Goal: Information Seeking & Learning: Learn about a topic

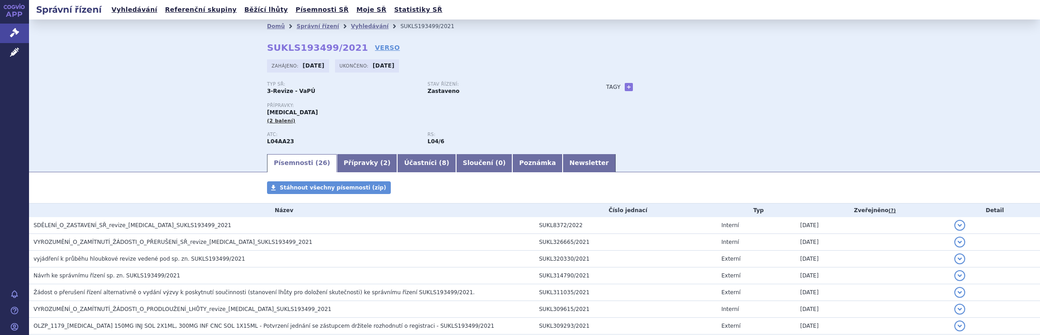
click at [354, 26] on link "Vyhledávání" at bounding box center [370, 26] width 38 height 6
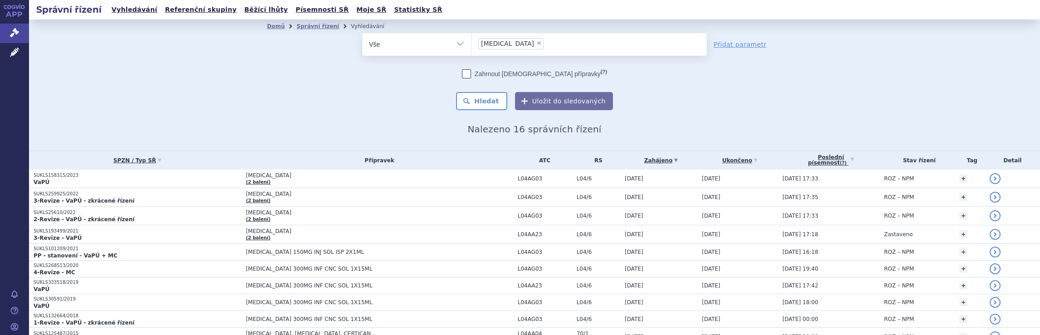
click at [524, 47] on ul "× Tysabri" at bounding box center [588, 43] width 235 height 20
click at [471, 47] on select "Tysabri" at bounding box center [471, 44] width 0 height 23
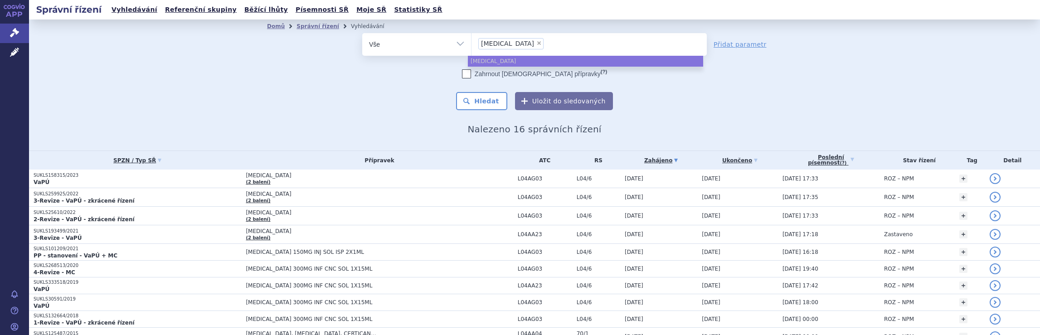
select select
type input "Tysabri"
type input "Tysa"
type input "T"
type input "na"
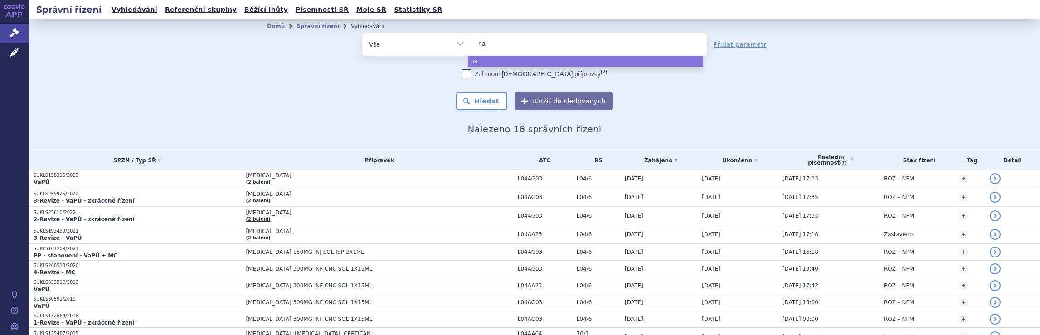
type input "nat"
type input "nata"
type input "natal"
type input "natali"
type input "nataliz"
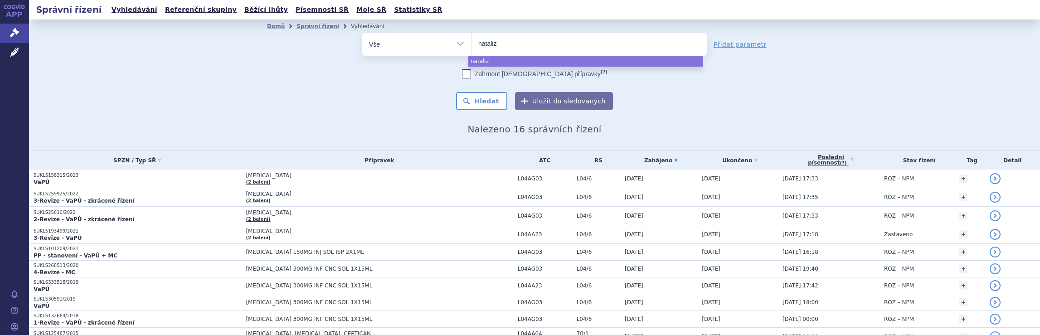
type input "natalizu"
type input "natalizum"
type input "natalizuma"
type input "natalizumab"
select select "natalizumab"
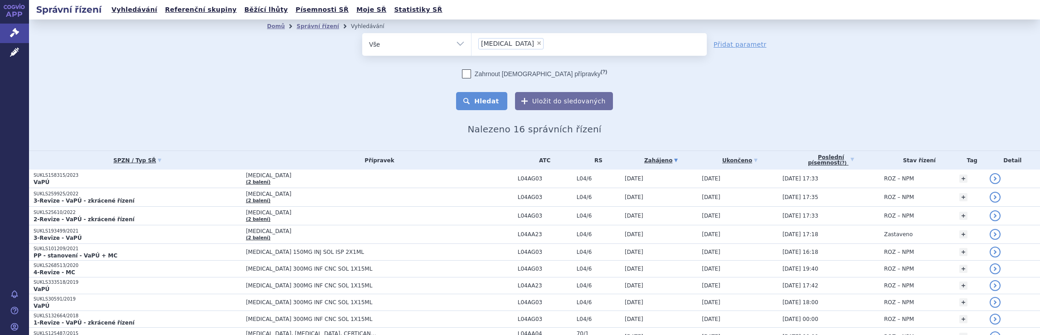
click at [487, 98] on button "Hledat" at bounding box center [481, 101] width 51 height 18
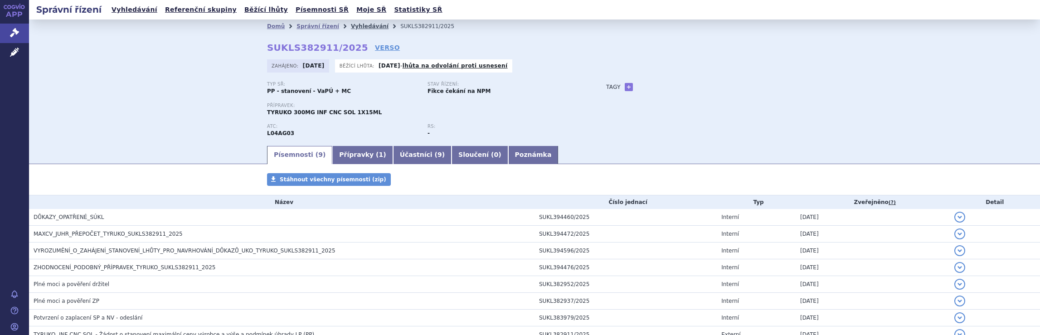
click at [351, 26] on link "Vyhledávání" at bounding box center [370, 26] width 38 height 6
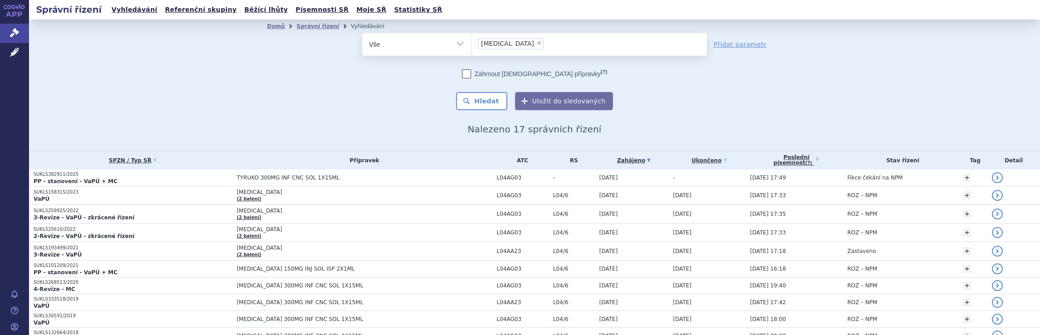
click at [534, 44] on ul "× natalizumab" at bounding box center [588, 43] width 235 height 20
click at [471, 44] on select "natalizumab" at bounding box center [471, 44] width 0 height 23
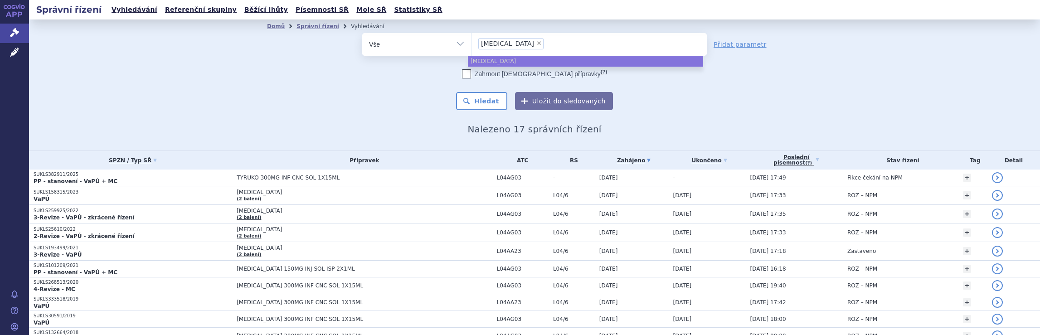
select select
type input "natalizumab"
type input "natali"
type input "n"
type input "ty"
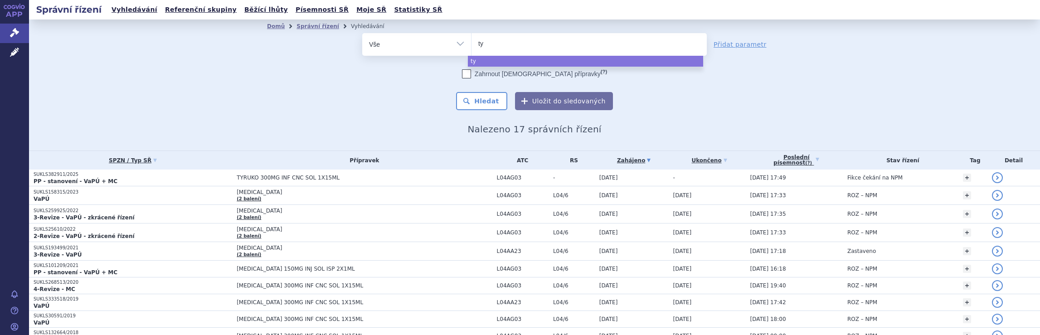
type input "tyr"
type input "tyru"
type input "tyruk"
type input "tyruko"
select select "tyruko"
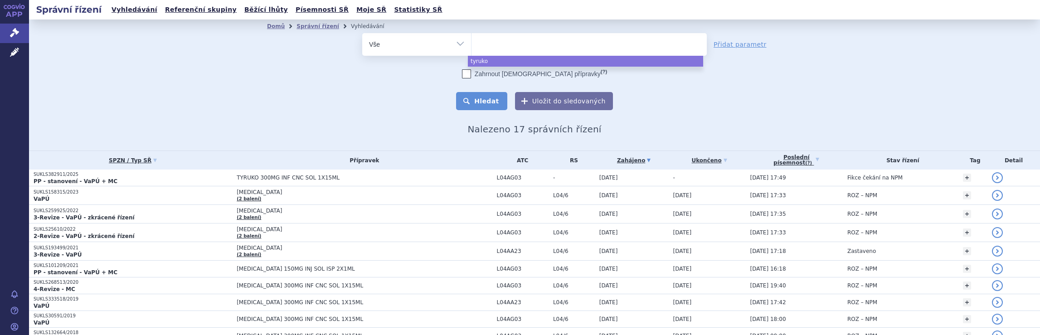
click at [487, 101] on button "Hledat" at bounding box center [481, 101] width 51 height 18
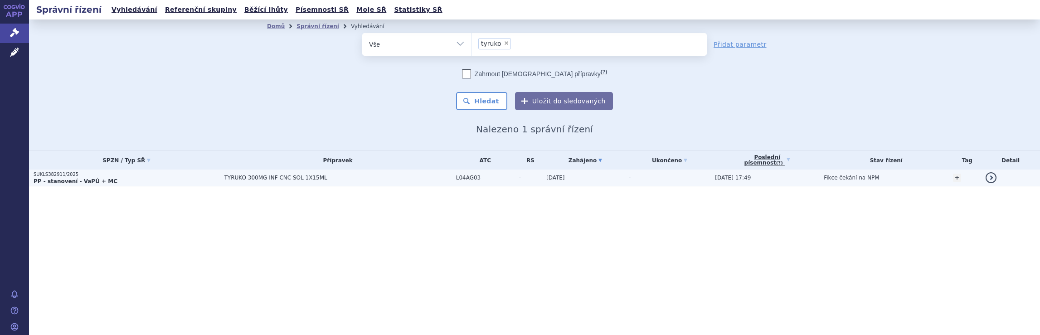
click at [402, 175] on span "TYRUKO 300MG INF CNC SOL 1X15ML" at bounding box center [337, 178] width 227 height 6
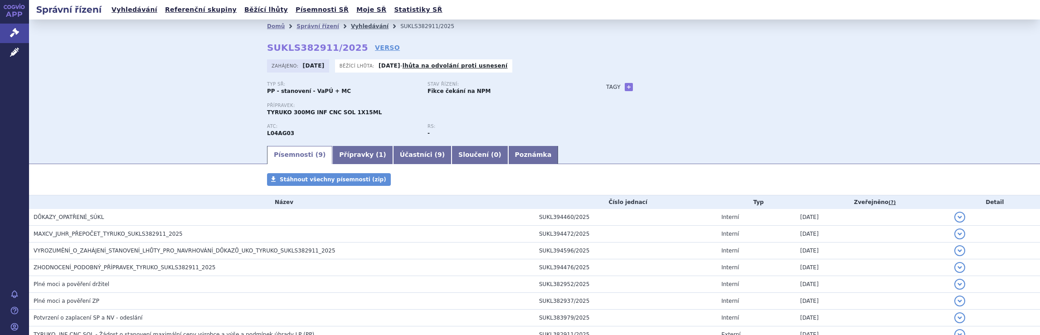
click at [358, 26] on link "Vyhledávání" at bounding box center [370, 26] width 38 height 6
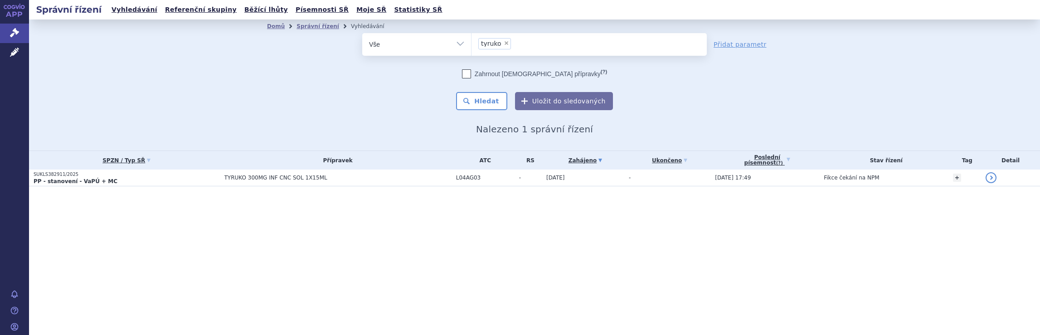
click at [534, 45] on ul "× tyruko" at bounding box center [588, 43] width 235 height 20
click at [471, 45] on select "tyruko" at bounding box center [471, 44] width 0 height 23
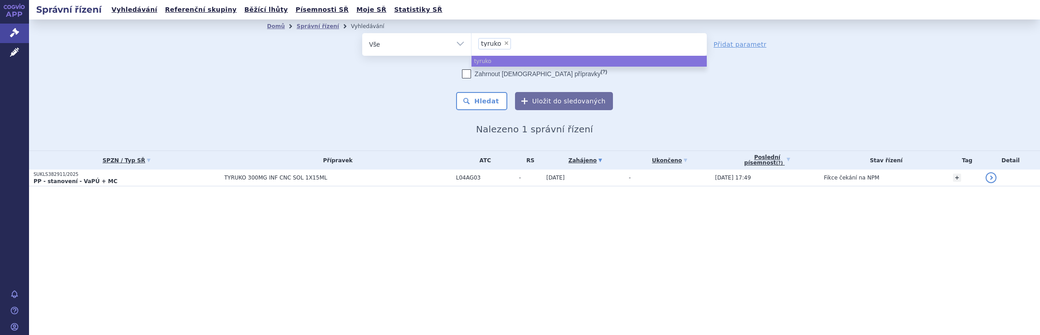
select select
type input "tyruko"
type input "t"
type input "di"
type input "dime"
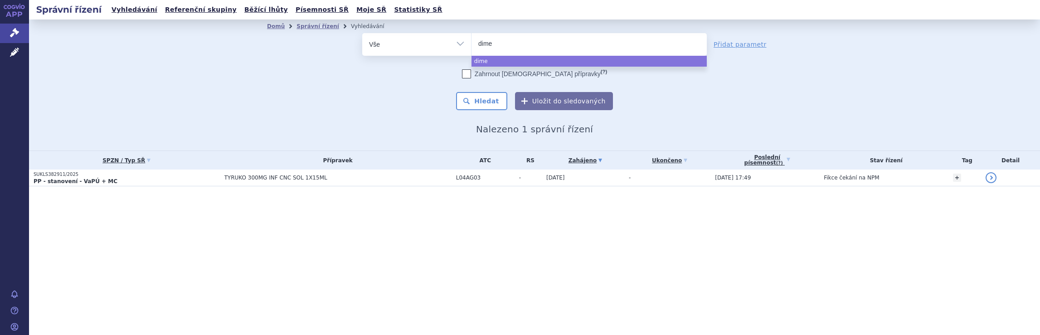
type input "dimet"
type input "dimethy"
type input "dimethyl"
select select "dimethyl"
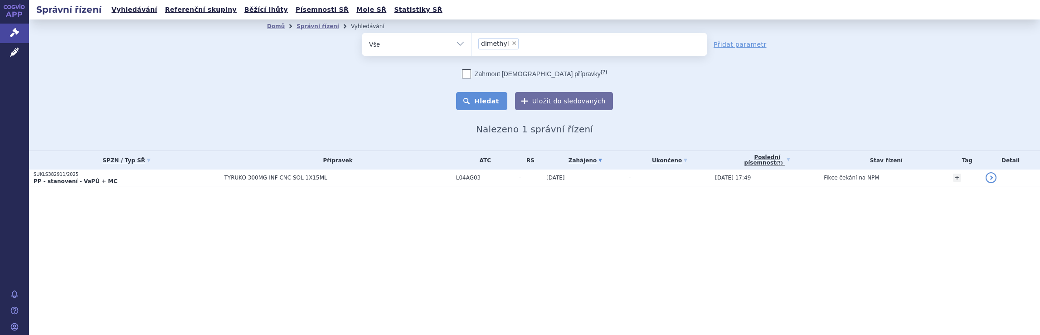
click at [487, 102] on button "Hledat" at bounding box center [481, 101] width 51 height 18
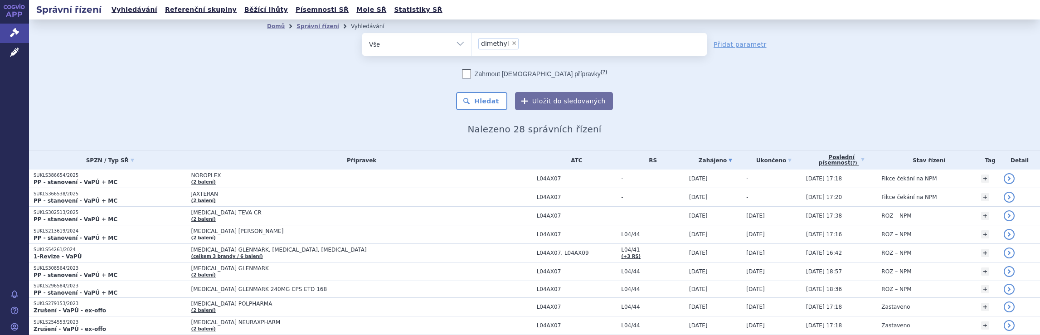
click at [547, 47] on ul "× dimethyl" at bounding box center [588, 43] width 235 height 20
click at [471, 47] on select "dimethyl" at bounding box center [471, 44] width 0 height 23
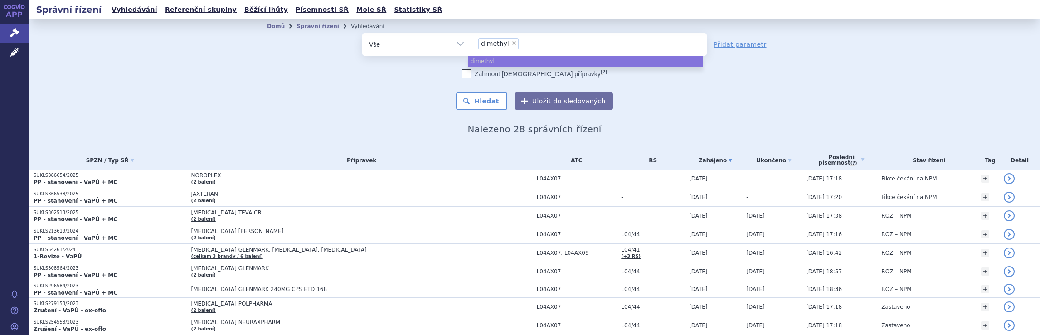
select select
type input "dimethyl"
type input "dimet"
type input "d"
type input "sk"
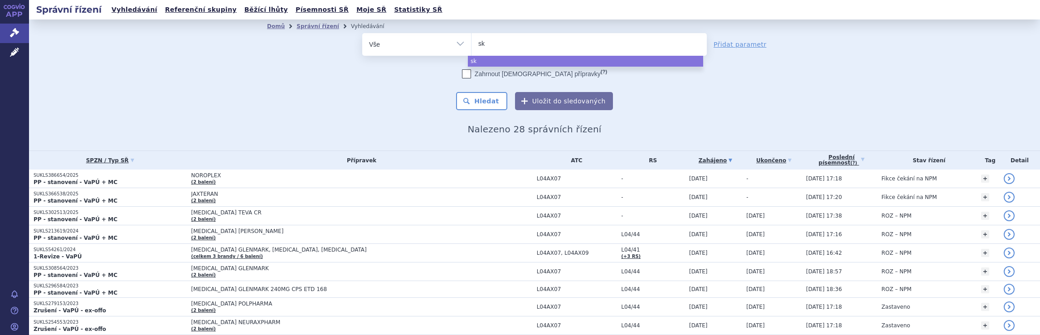
type input "sky"
type input "skyc"
type input "skycl"
type input "skycla"
type input "skyclary"
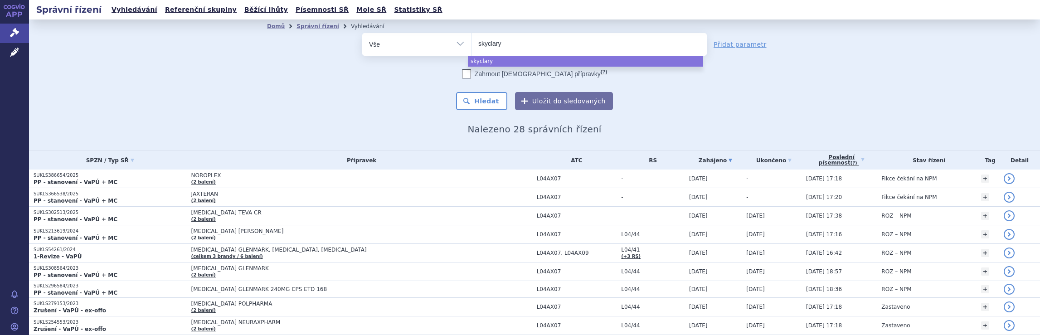
type input "skyclarys"
select select "skyclarys"
click at [482, 100] on button "Hledat" at bounding box center [481, 101] width 51 height 18
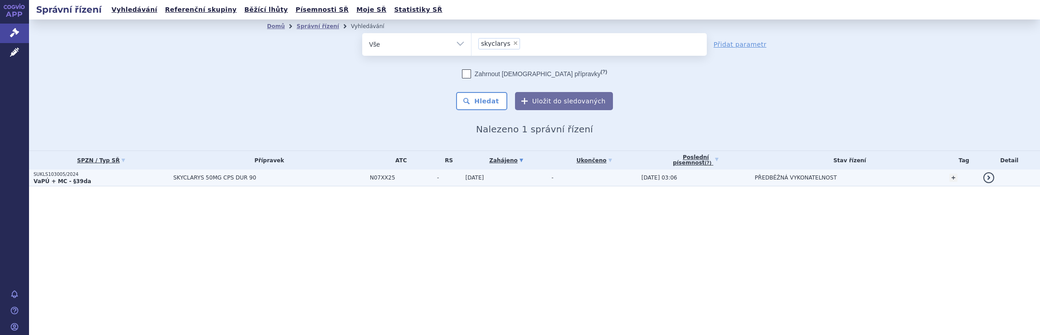
click at [287, 177] on span "SKYCLARYS 50MG CPS DUR 90" at bounding box center [269, 178] width 192 height 6
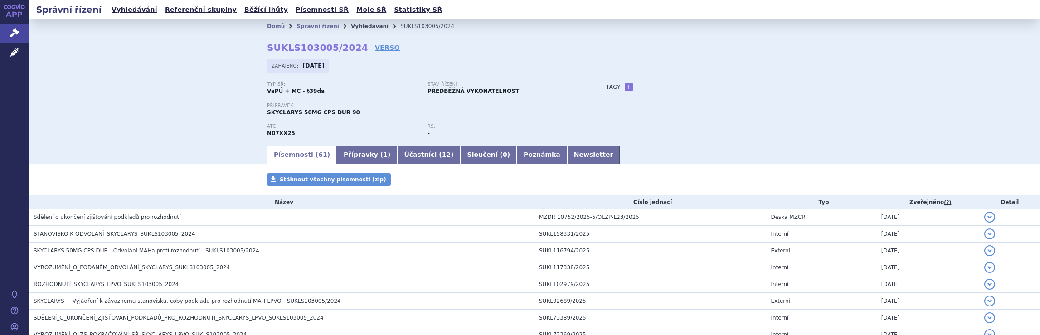
click at [354, 26] on link "Vyhledávání" at bounding box center [370, 26] width 38 height 6
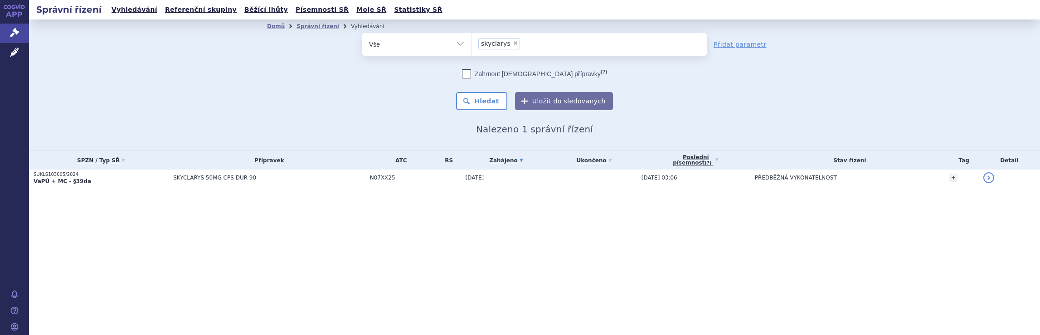
click at [533, 47] on ul "× skyclarys" at bounding box center [588, 43] width 235 height 20
click at [471, 47] on select "skyclarys" at bounding box center [471, 44] width 0 height 23
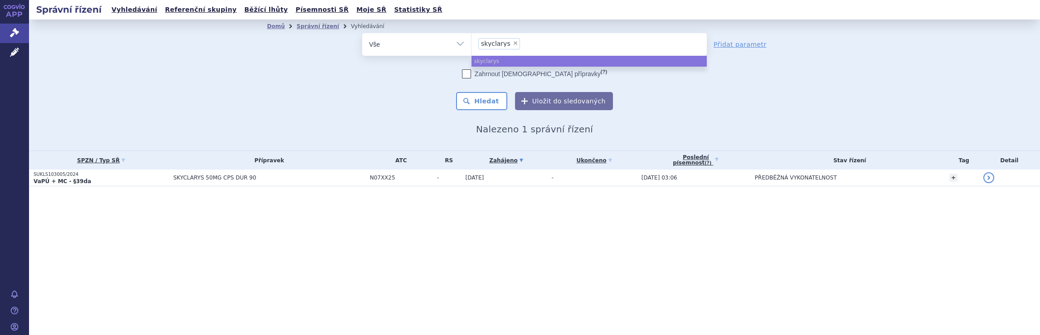
select select
type input "skyclarys"
type input "s"
type input "qa"
type input "qals"
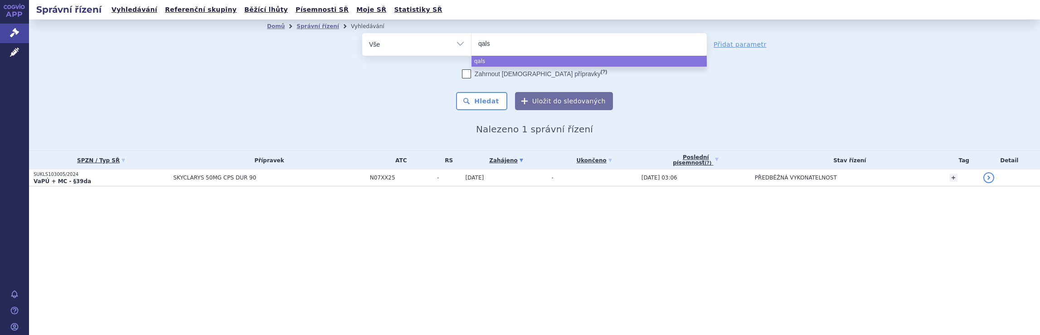
type input "qalso"
type input "qalsod"
type input "qalsody"
select select "qalsody"
click at [488, 102] on button "Hledat" at bounding box center [481, 101] width 51 height 18
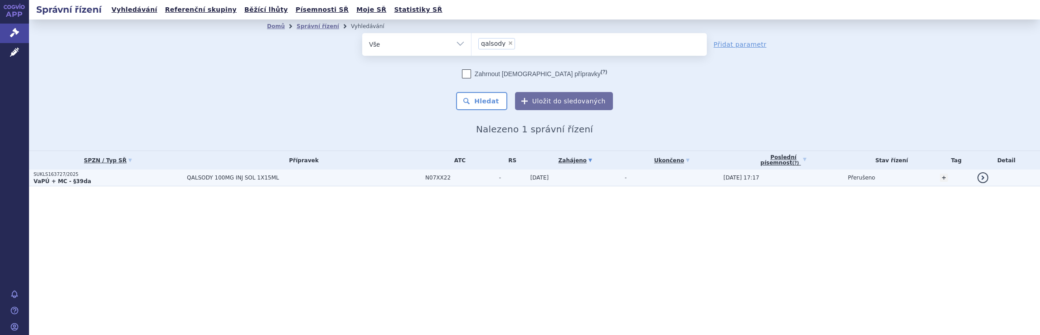
click at [371, 177] on span "QALSODY 100MG INJ SOL 1X15ML" at bounding box center [300, 178] width 227 height 6
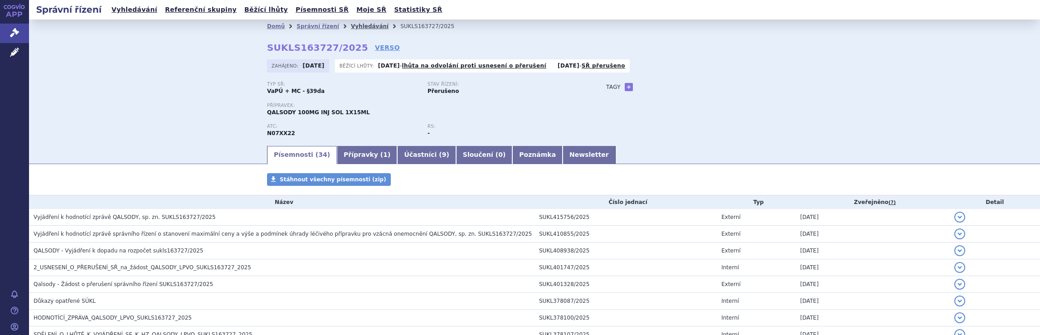
click at [354, 25] on link "Vyhledávání" at bounding box center [370, 26] width 38 height 6
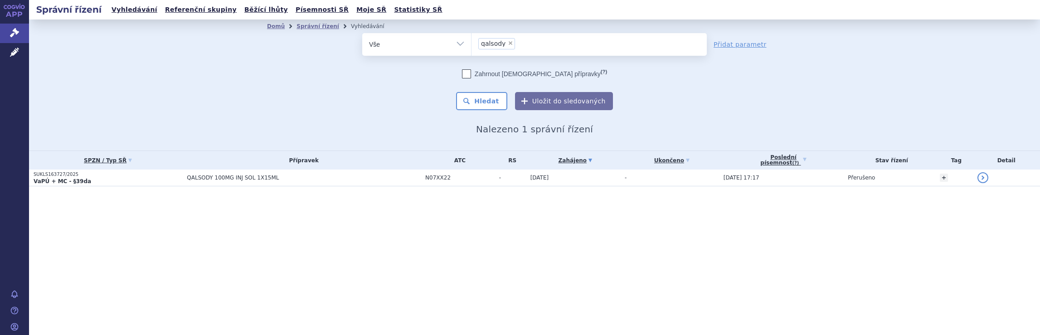
click at [543, 48] on ul "× qalsody" at bounding box center [588, 43] width 235 height 20
click at [471, 48] on select "qalsody" at bounding box center [471, 44] width 0 height 23
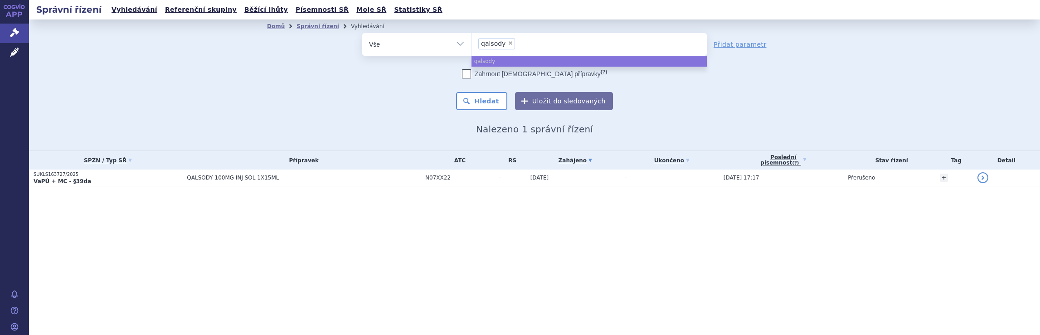
select select
type input "qalsody"
type input "qa"
type input "q"
type input "sp"
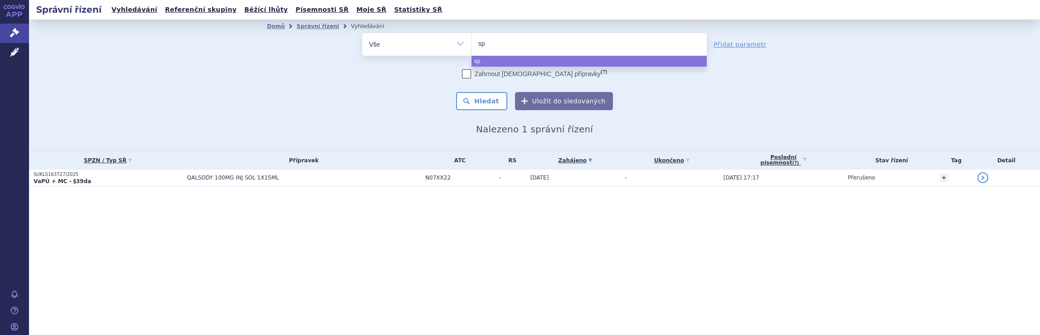
type input "spi"
type input "spin"
type input "spinra"
type input "spinraza"
select select "spinraza"
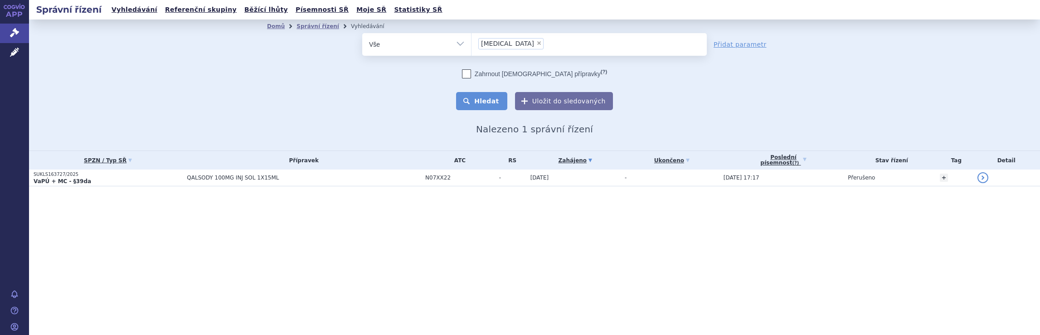
click at [495, 102] on button "Hledat" at bounding box center [481, 101] width 51 height 18
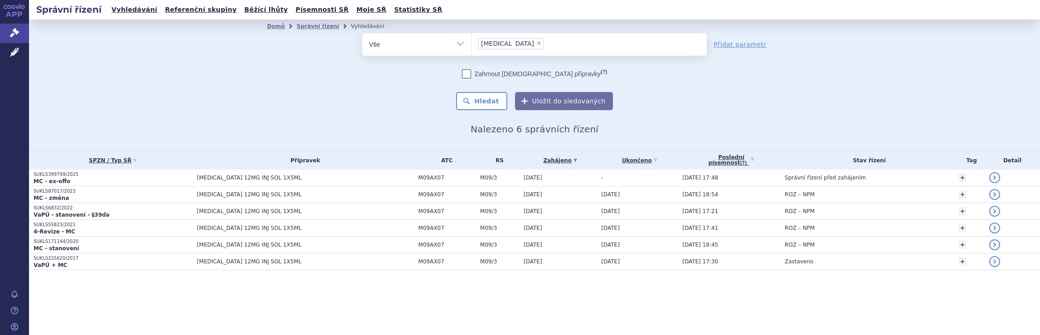
click at [532, 43] on ul "× spinraza" at bounding box center [588, 43] width 235 height 20
click at [471, 43] on select "spinraza" at bounding box center [471, 44] width 0 height 23
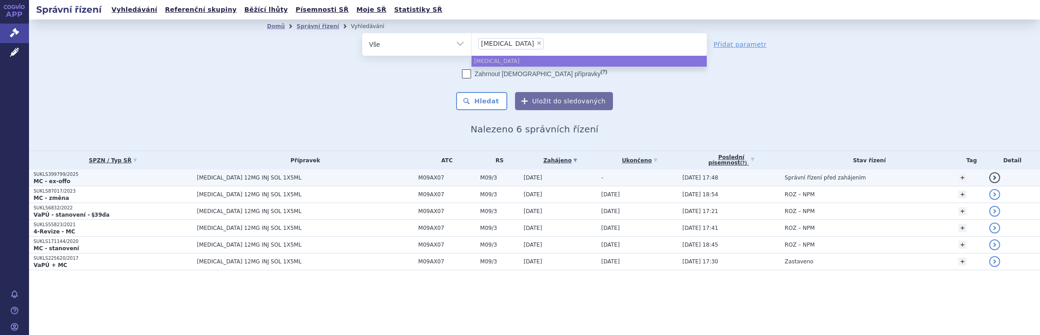
click at [540, 178] on td "[DATE]" at bounding box center [558, 178] width 78 height 17
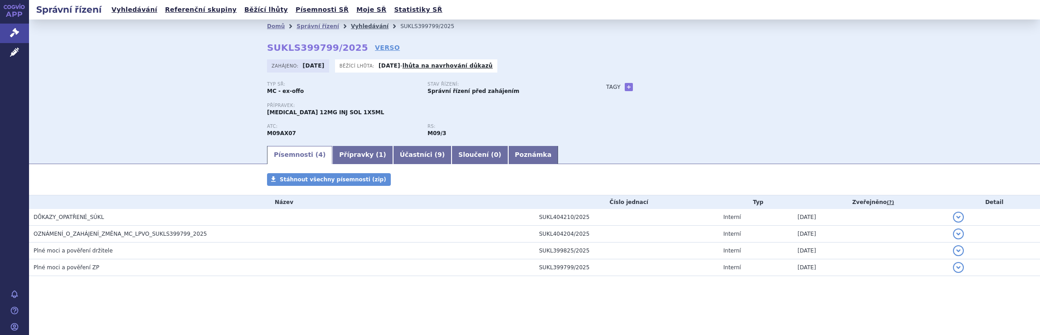
click at [355, 27] on link "Vyhledávání" at bounding box center [370, 26] width 38 height 6
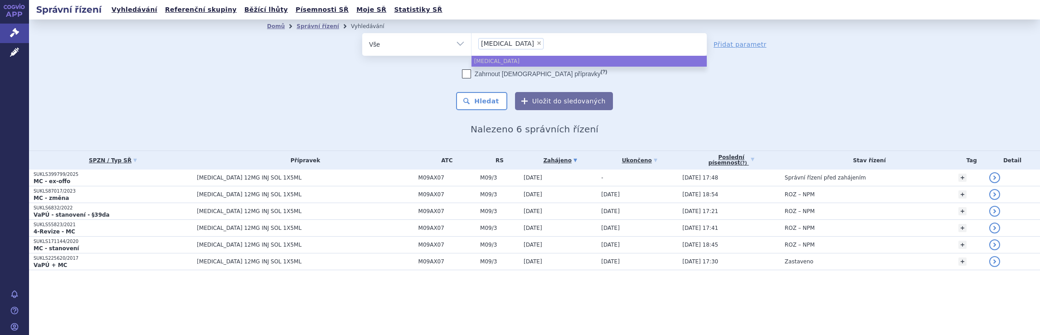
select select
type input "spinraza"
type input "spinra"
type input "s"
type input "av"
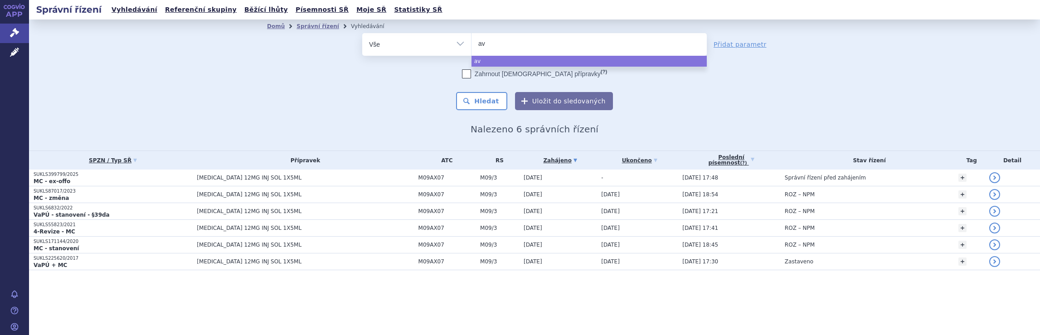
type input "avo"
type input "avone"
type input "[MEDICAL_DATA]"
select select "[MEDICAL_DATA]"
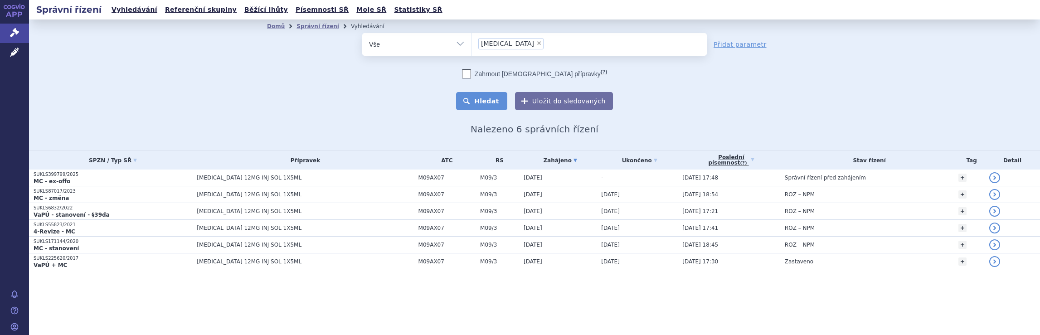
click at [487, 102] on button "Hledat" at bounding box center [481, 101] width 51 height 18
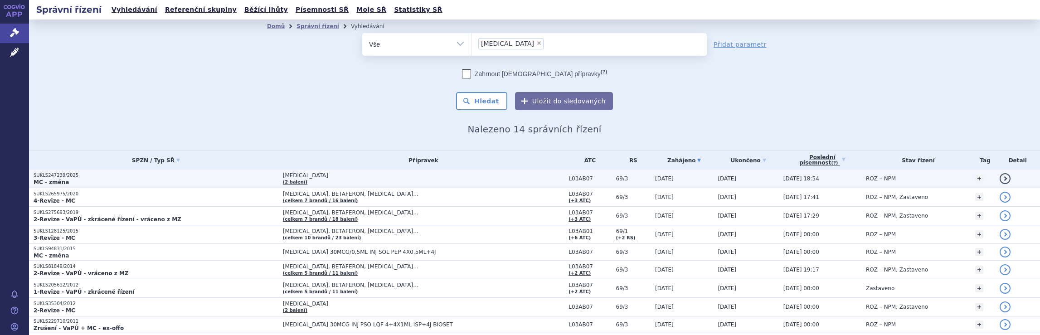
click at [486, 176] on span "[MEDICAL_DATA]" at bounding box center [396, 175] width 227 height 6
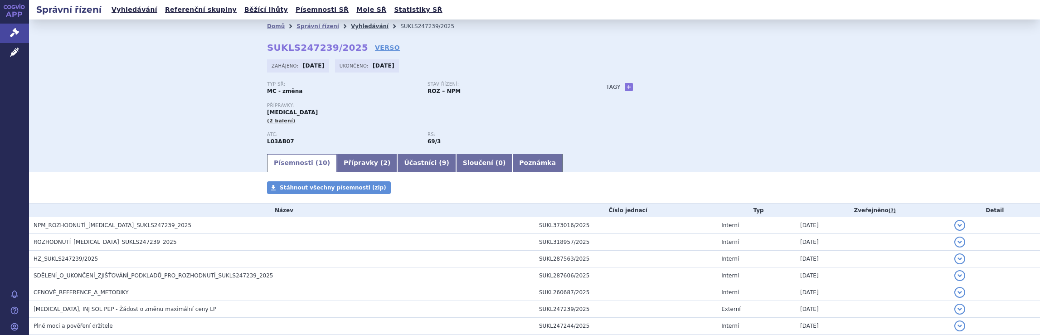
click at [355, 25] on link "Vyhledávání" at bounding box center [370, 26] width 38 height 6
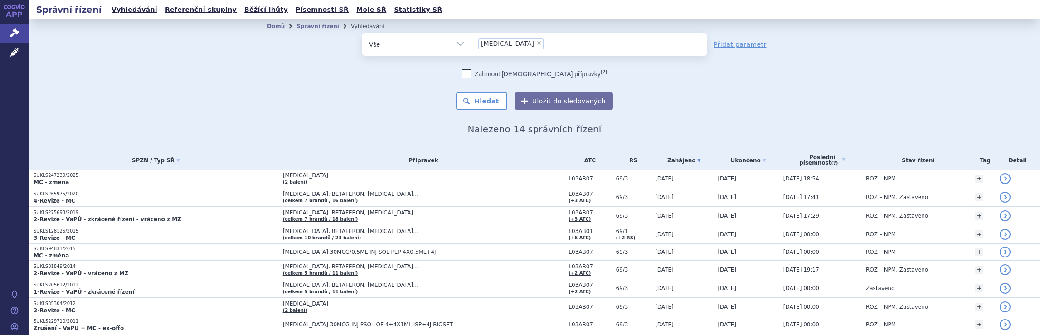
click at [517, 44] on ul "× [MEDICAL_DATA]" at bounding box center [588, 43] width 235 height 20
click at [471, 44] on select "avonex" at bounding box center [471, 44] width 0 height 23
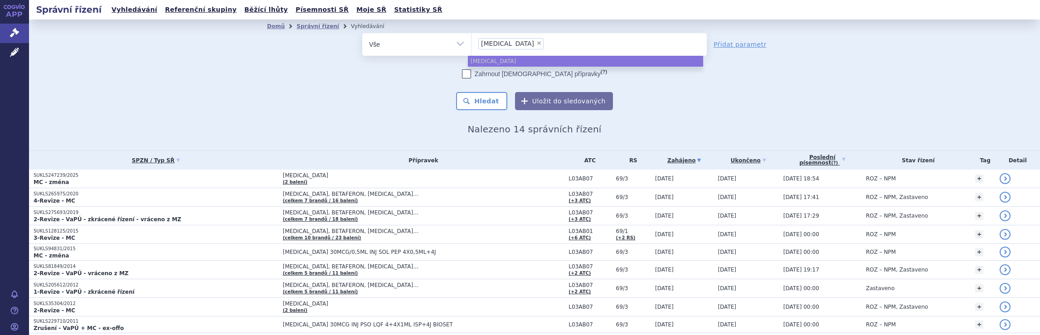
select select
type input "avonex"
type input "av"
type input "a"
type input "ple"
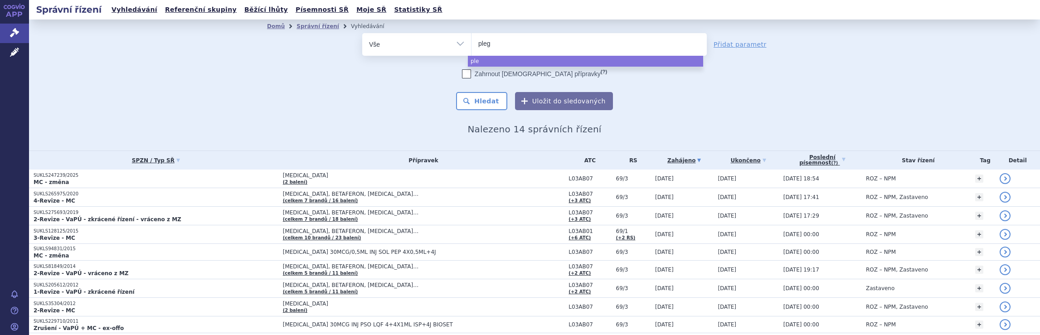
type input "plegr"
type input "plegri"
type input "plegrid"
type input "plegridy"
select select "[MEDICAL_DATA]"
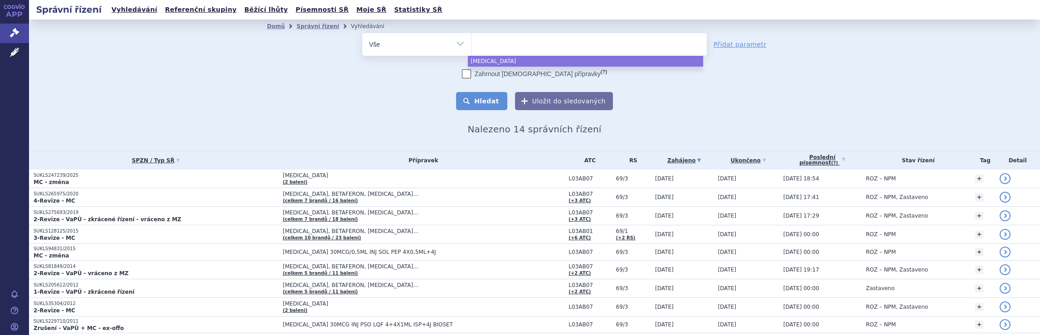
click at [484, 103] on button "Hledat" at bounding box center [481, 101] width 51 height 18
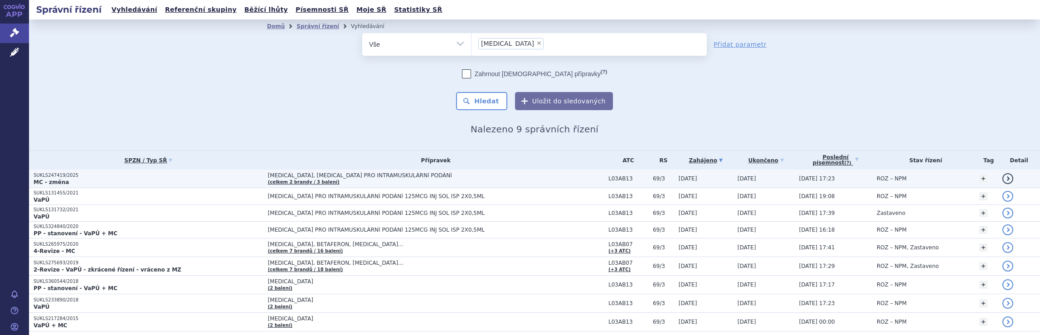
click at [484, 178] on span "[MEDICAL_DATA], [MEDICAL_DATA] PRO INTRAMUSKULÁRNÍ PODÁNÍ" at bounding box center [381, 175] width 227 height 6
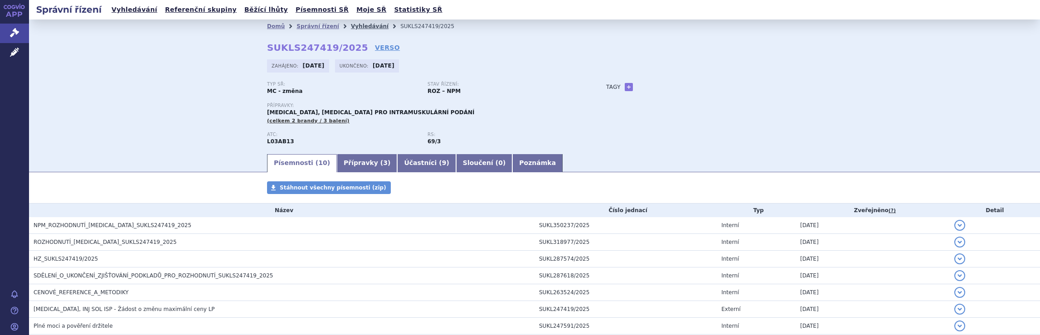
click at [352, 26] on link "Vyhledávání" at bounding box center [370, 26] width 38 height 6
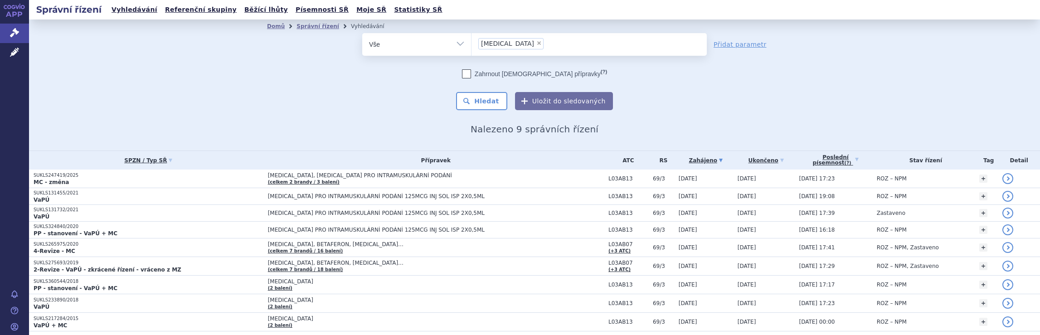
click at [541, 42] on ul "× [MEDICAL_DATA]" at bounding box center [588, 43] width 235 height 20
click at [471, 42] on select "[MEDICAL_DATA]" at bounding box center [471, 44] width 0 height 23
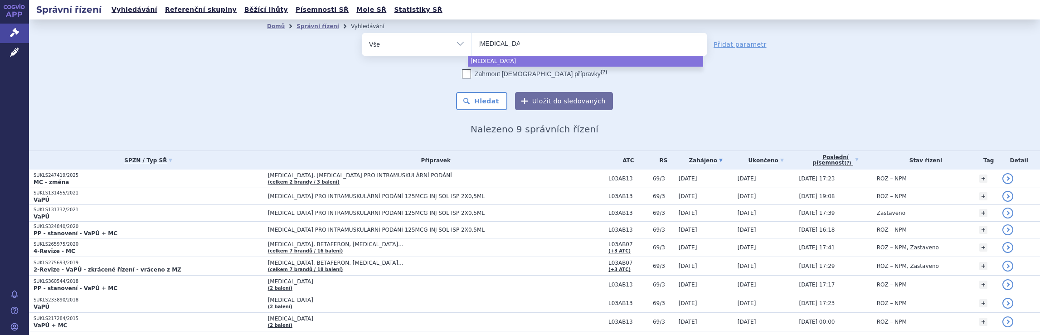
select select
type input "p"
type input "ro"
type input "roc"
type input "roch"
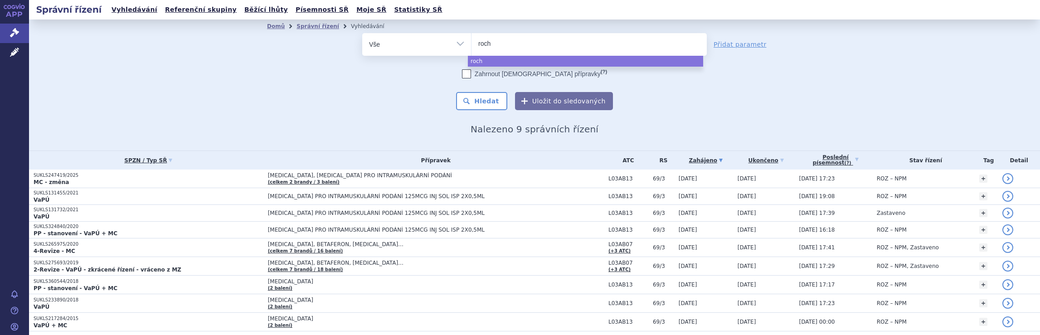
type input "roche"
select select "roche"
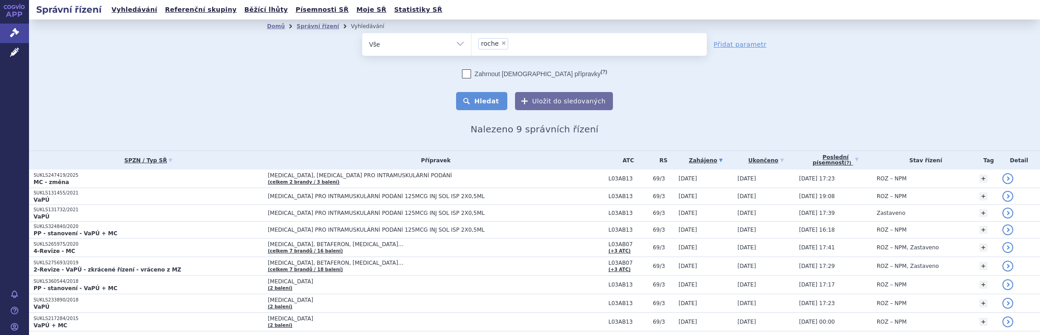
click at [482, 102] on button "Hledat" at bounding box center [481, 101] width 51 height 18
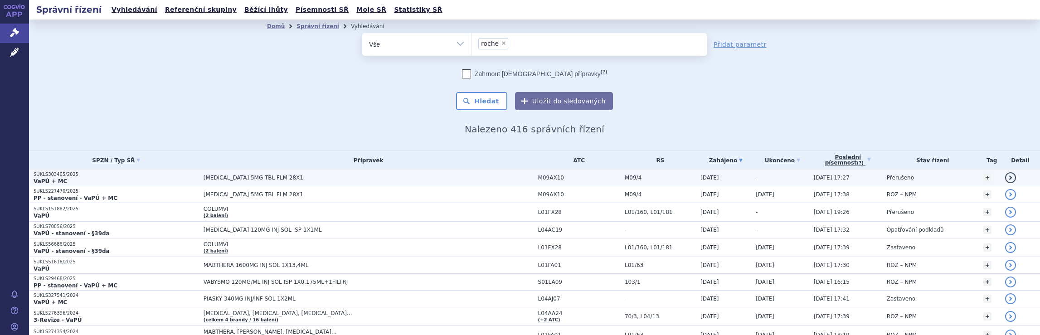
click at [443, 176] on span "[MEDICAL_DATA] 5MG TBL FLM 28X1" at bounding box center [369, 178] width 330 height 6
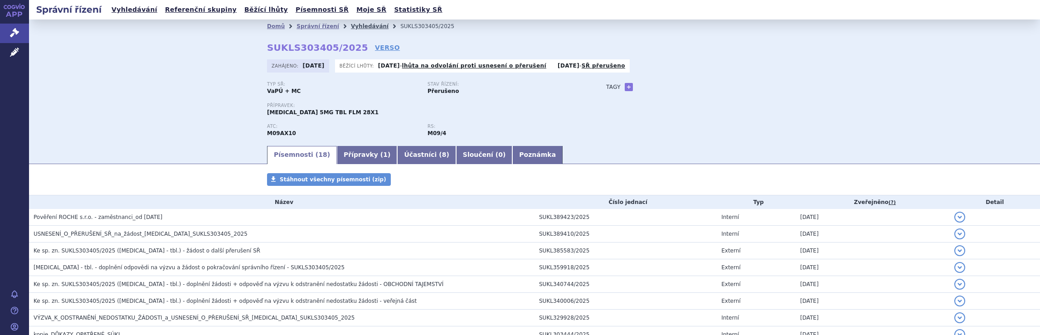
click at [357, 27] on link "Vyhledávání" at bounding box center [370, 26] width 38 height 6
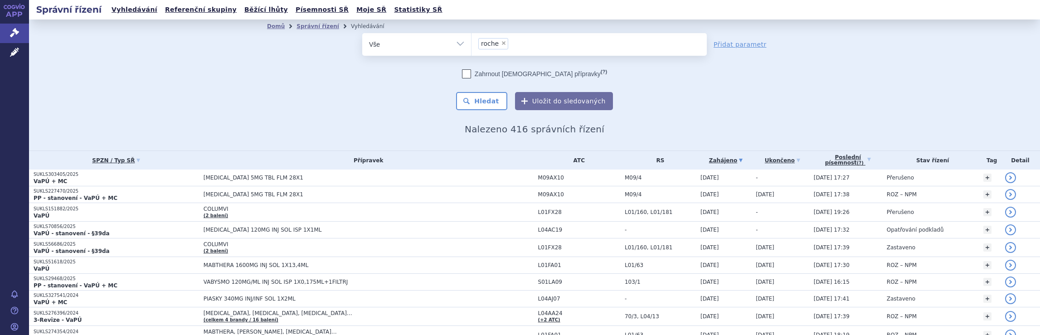
click at [512, 43] on ul "× roche" at bounding box center [588, 43] width 235 height 20
click at [471, 43] on select "roche" at bounding box center [471, 44] width 0 height 23
select select
type input "roche"
type input "r"
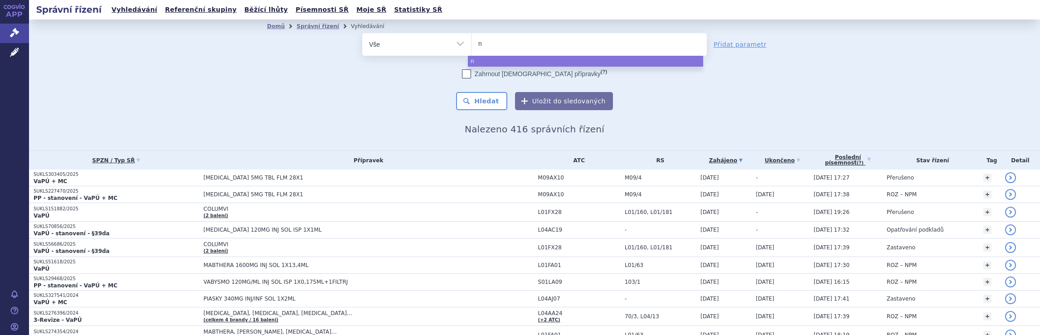
type input "no"
type input "nov"
type input "nova"
type input "novar"
type input "novart"
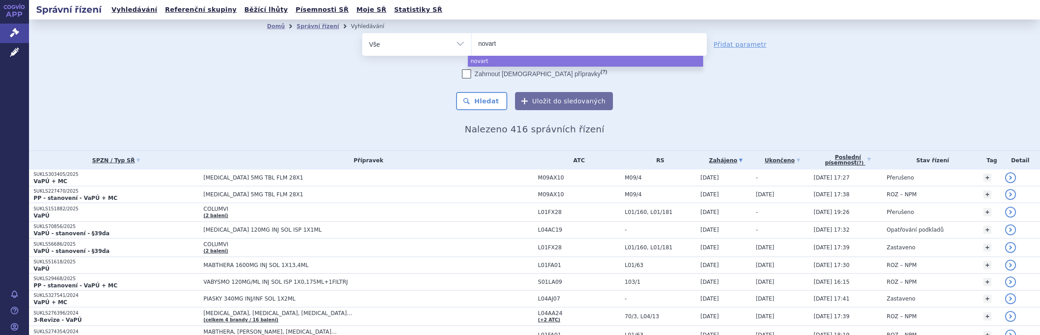
type input "novarti"
type input "novartis"
select select "novartis"
click at [481, 102] on button "Hledat" at bounding box center [481, 101] width 51 height 18
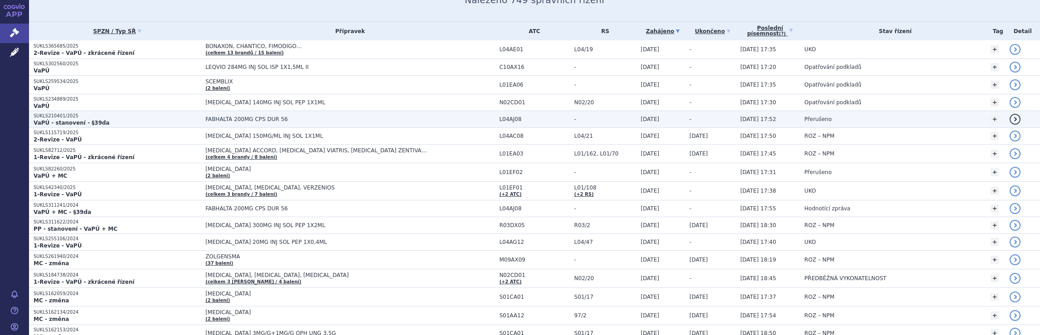
scroll to position [136, 0]
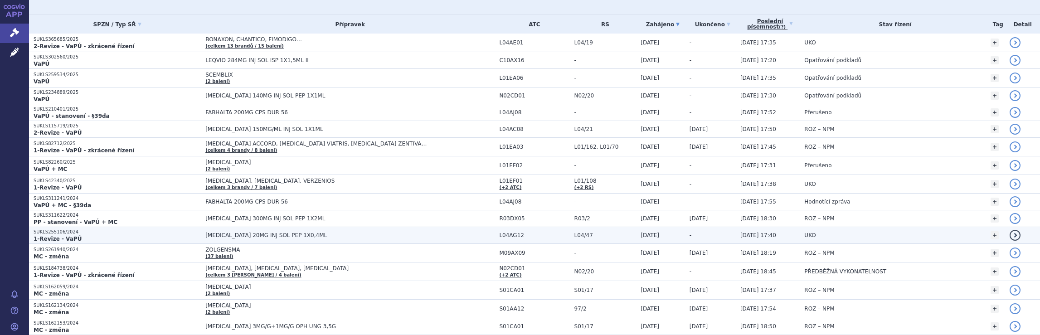
click at [418, 232] on span "KESIMPTA 20MG INJ SOL PEP 1X0,4ML" at bounding box center [318, 235] width 227 height 6
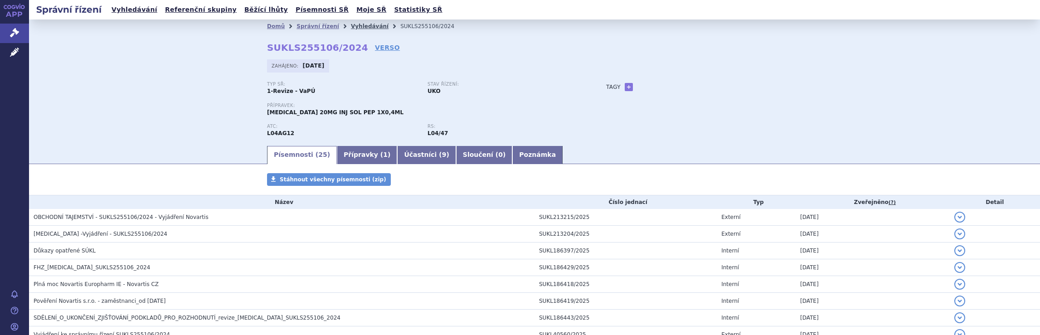
click at [355, 27] on link "Vyhledávání" at bounding box center [370, 26] width 38 height 6
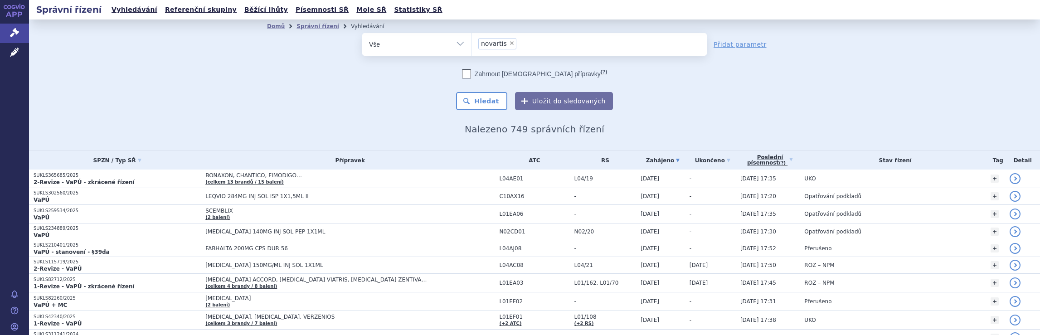
click at [520, 47] on ul "× novartis" at bounding box center [588, 43] width 235 height 20
click at [471, 47] on select "novartis" at bounding box center [471, 44] width 0 height 23
select select
type input "novartis"
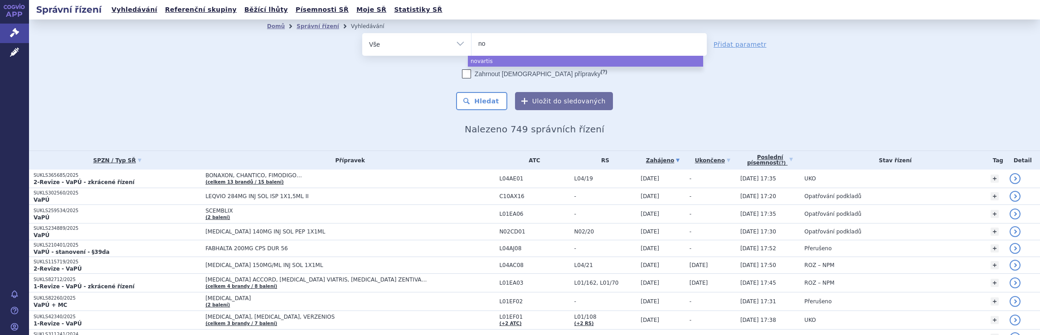
type input "n"
type input "me"
type input "mer"
type input "merc"
type input "merck"
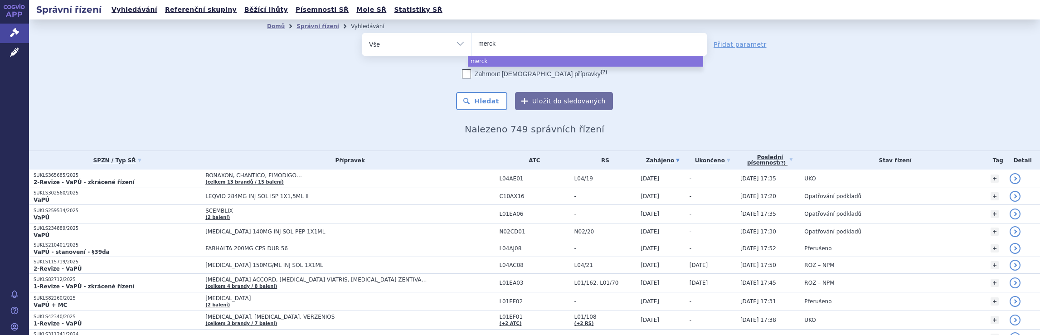
type input "merck"
type input "merck s"
type input "merck sp"
type input "merck spo"
type input "merck spol"
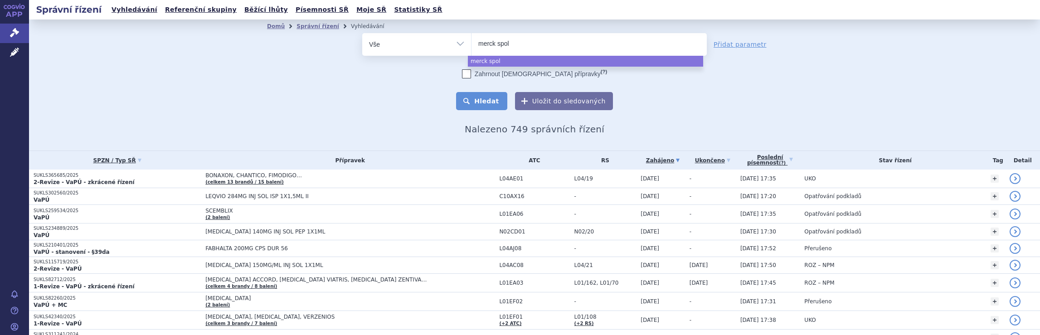
select select "merck spol"
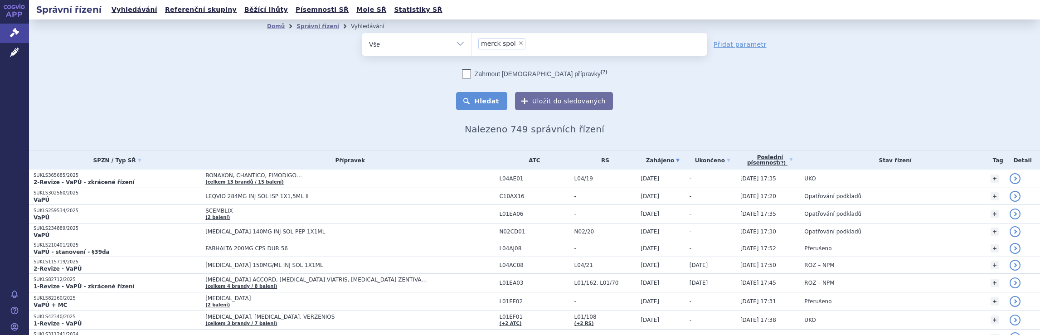
click at [482, 103] on button "Hledat" at bounding box center [481, 101] width 51 height 18
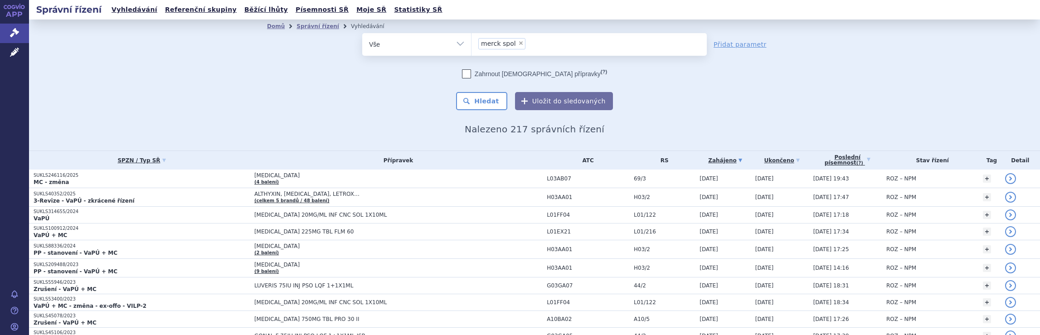
click at [553, 42] on ul "× merck spol" at bounding box center [588, 43] width 235 height 20
click at [471, 42] on select "merck spol" at bounding box center [471, 44] width 0 height 23
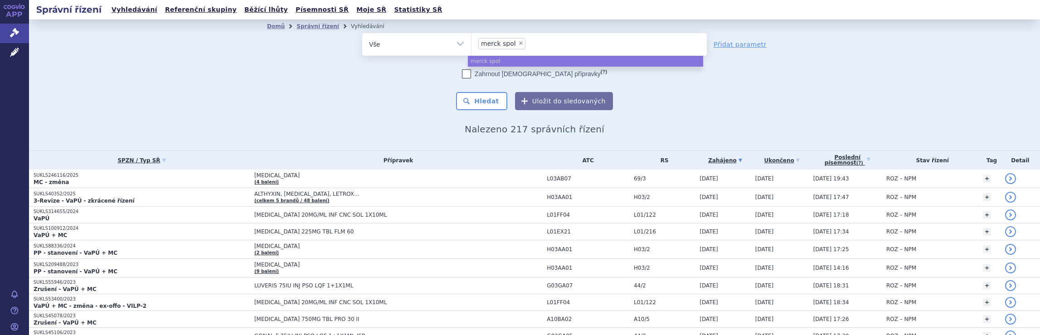
select select
type input "merck spol"
type input "merc"
type input "m"
type input "ne"
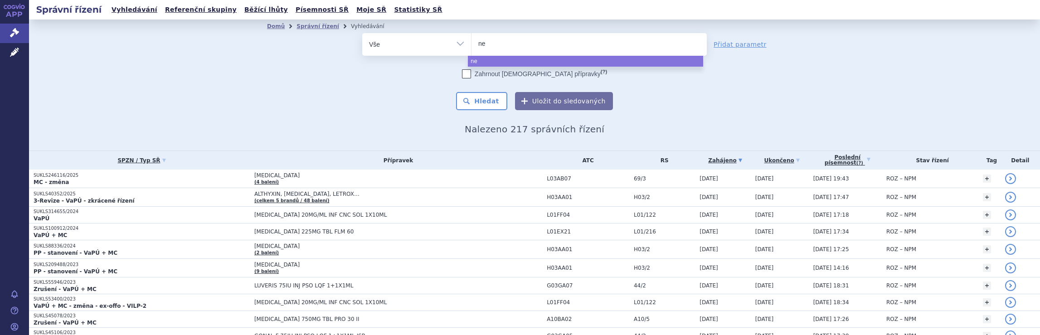
type input "neu"
type input "neura"
type input "neurax"
type input "neuraxp"
type input "neuraxpha"
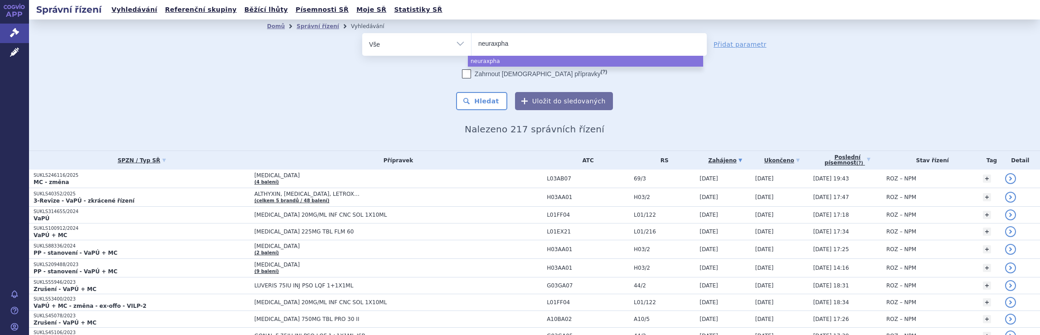
type input "neuraxphar"
type input "neuraxpharm"
select select "neuraxpharm"
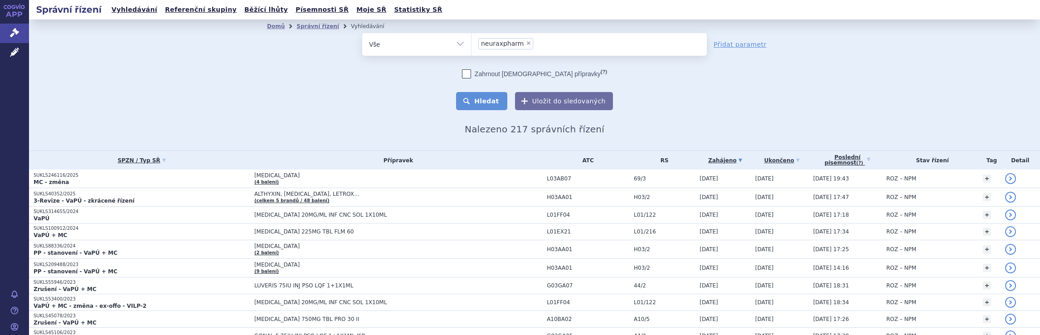
click at [486, 103] on button "Hledat" at bounding box center [481, 101] width 51 height 18
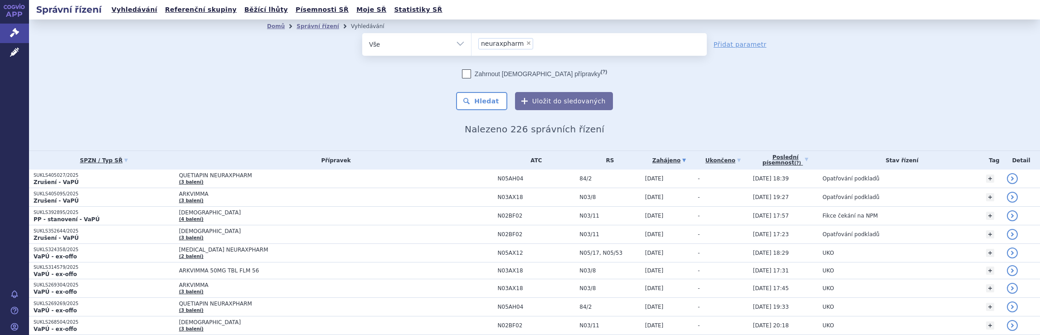
scroll to position [594, 0]
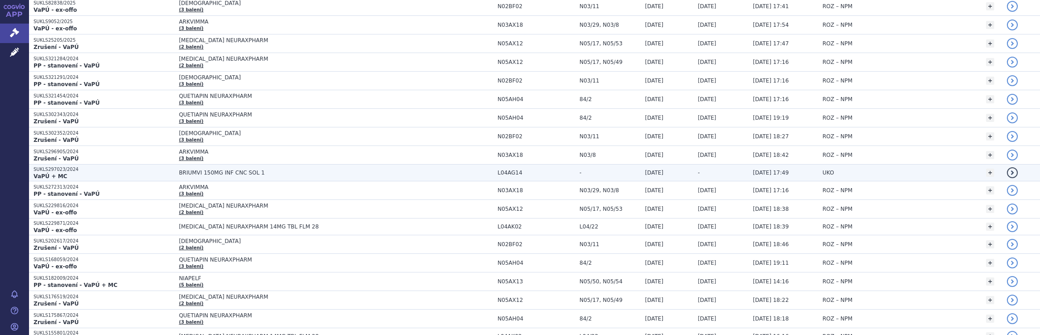
click at [339, 170] on span "BRIUMVI 150MG INF CNC SOL 1" at bounding box center [292, 173] width 227 height 6
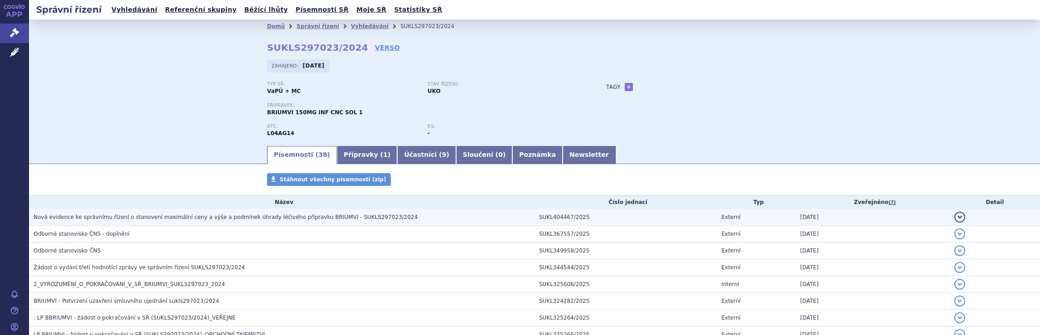
click at [396, 219] on h3 "Nová evidence ke správnímu řízení o stanovení maximální ceny a výše a podmínek …" at bounding box center [284, 217] width 501 height 9
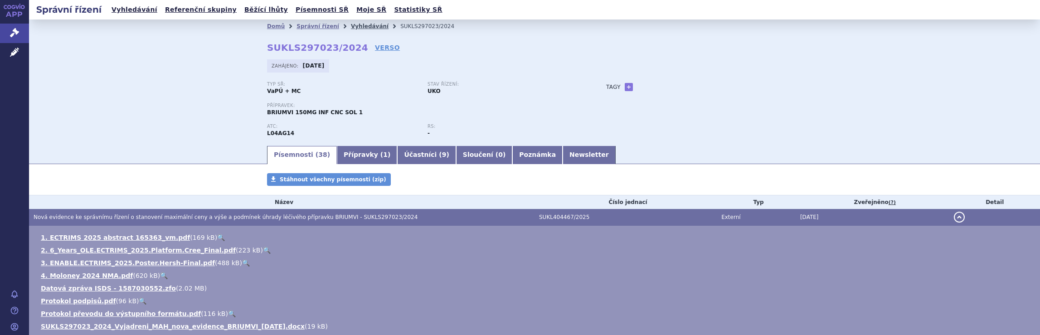
click at [356, 26] on link "Vyhledávání" at bounding box center [370, 26] width 38 height 6
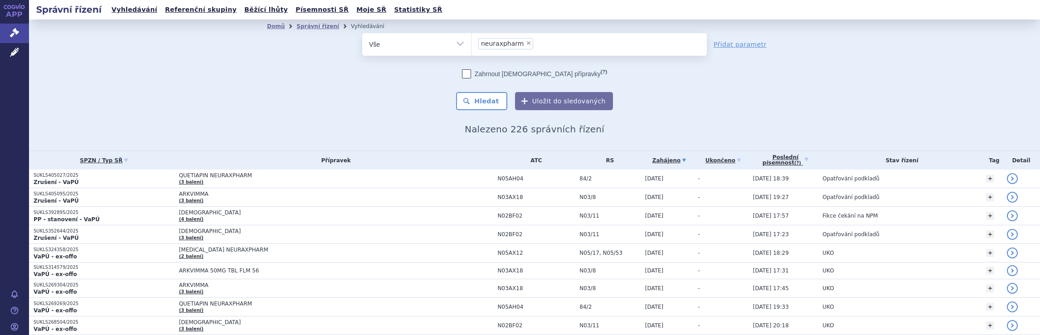
click at [565, 46] on ul "× neuraxpharm" at bounding box center [588, 43] width 235 height 20
click at [471, 46] on select "neuraxpharm" at bounding box center [471, 44] width 0 height 23
click at [537, 46] on ul "× neuraxpharm" at bounding box center [588, 43] width 235 height 20
click at [471, 46] on select "neuraxpharm" at bounding box center [471, 44] width 0 height 23
type input "ja"
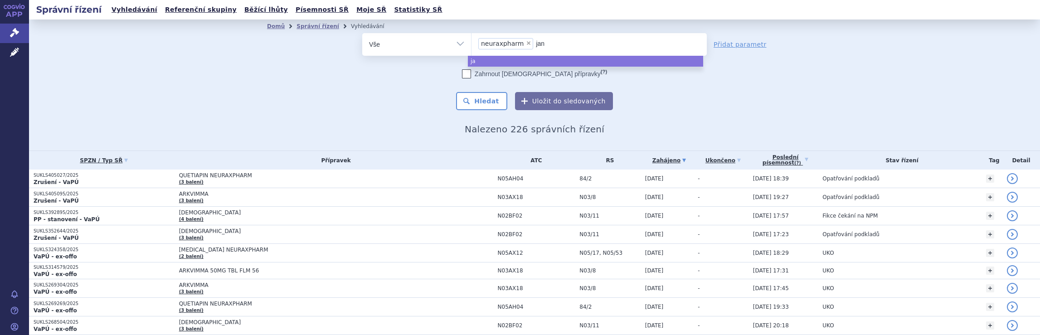
type input "jans"
type input "janss"
type input "jansse"
type input "janss"
type input "j"
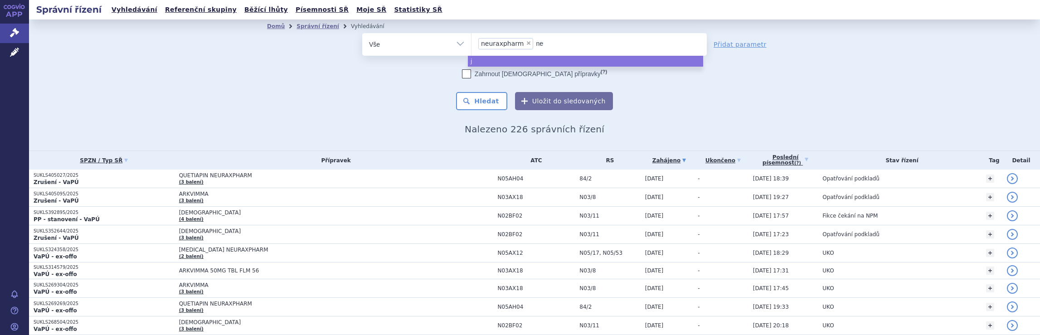
type input "neura"
select select
type input "n"
type input "ja"
type input "jan"
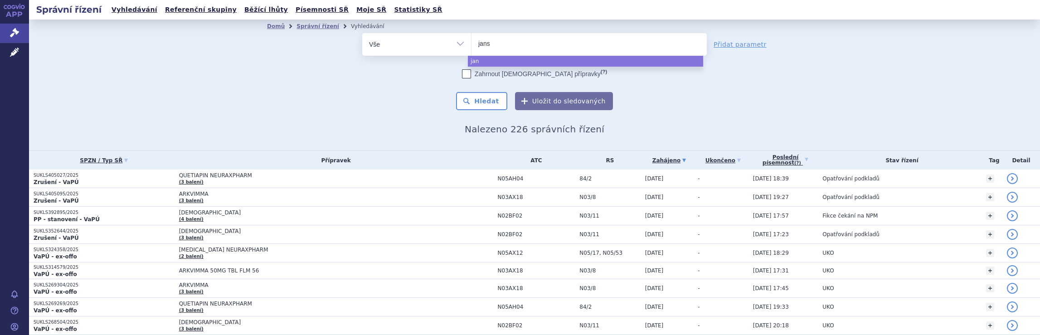
type input "janss"
type input "jansse"
type input "[PERSON_NAME]"
select select "[PERSON_NAME]"
click at [481, 102] on button "Hledat" at bounding box center [481, 101] width 51 height 18
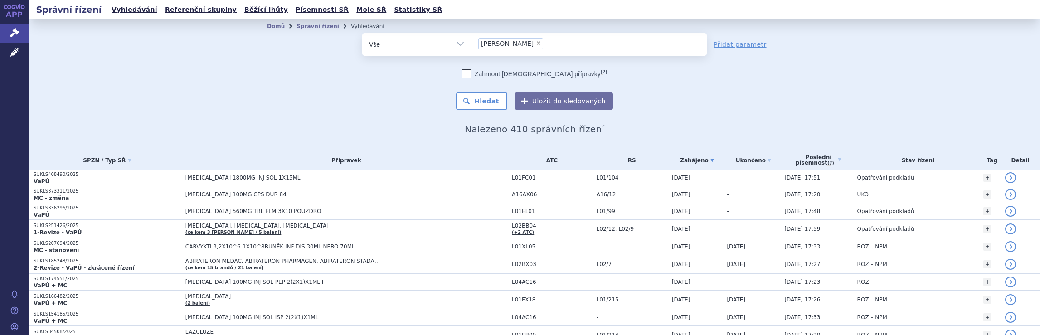
click at [544, 40] on ul "× [PERSON_NAME]" at bounding box center [588, 43] width 235 height 20
click at [471, 40] on select "[PERSON_NAME]" at bounding box center [471, 44] width 0 height 23
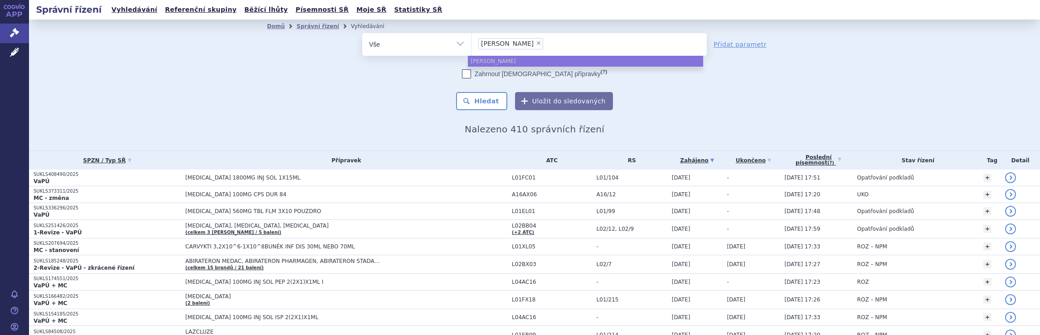
select select
type input "[PERSON_NAME]"
type input "janss"
type input "j"
type input "br"
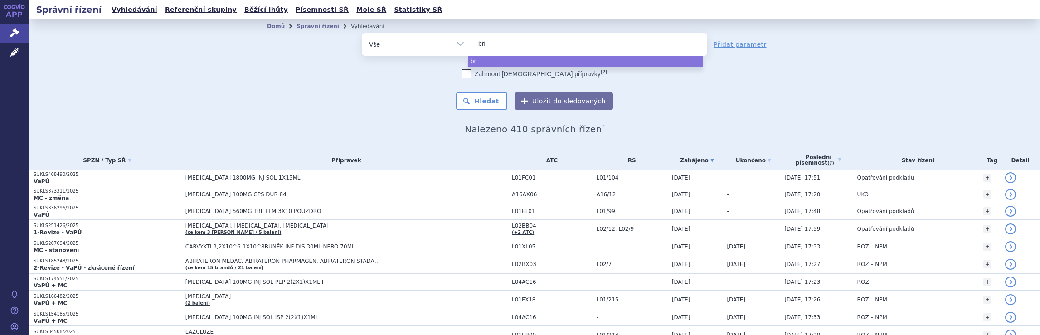
type input "bris"
type input "[PERSON_NAME]"
type input "bristo"
type input "[GEOGRAPHIC_DATA]"
select select "[GEOGRAPHIC_DATA]"
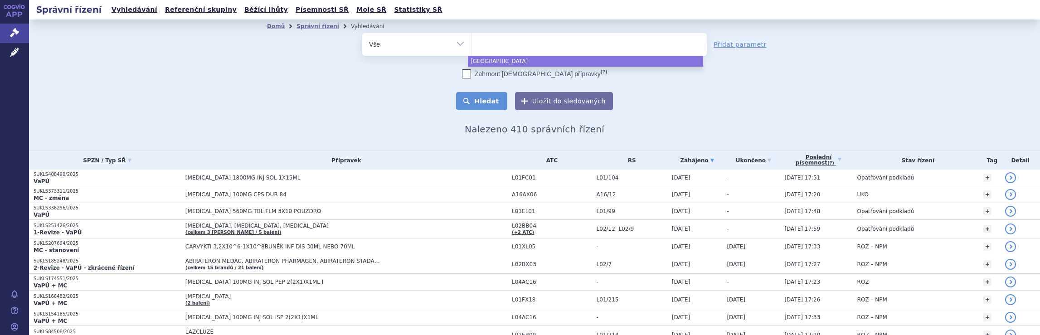
click at [488, 102] on button "Hledat" at bounding box center [481, 101] width 51 height 18
